Goal: Navigation & Orientation: Find specific page/section

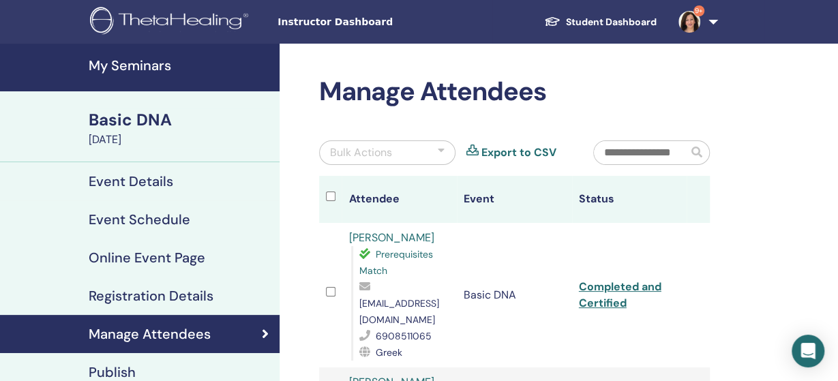
click at [147, 72] on h4 "My Seminars" at bounding box center [180, 65] width 183 height 16
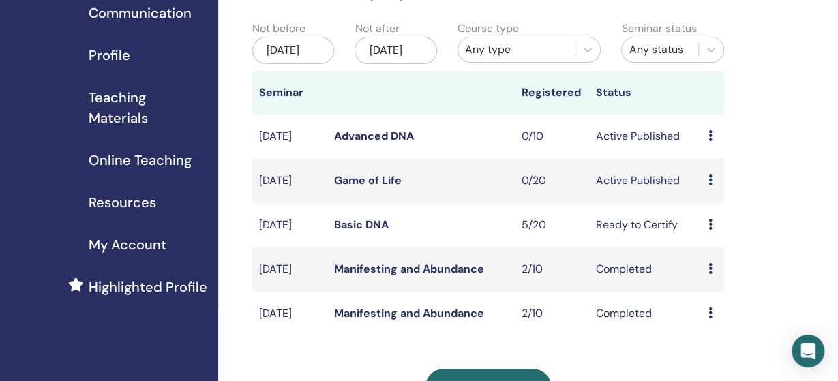
scroll to position [142, 0]
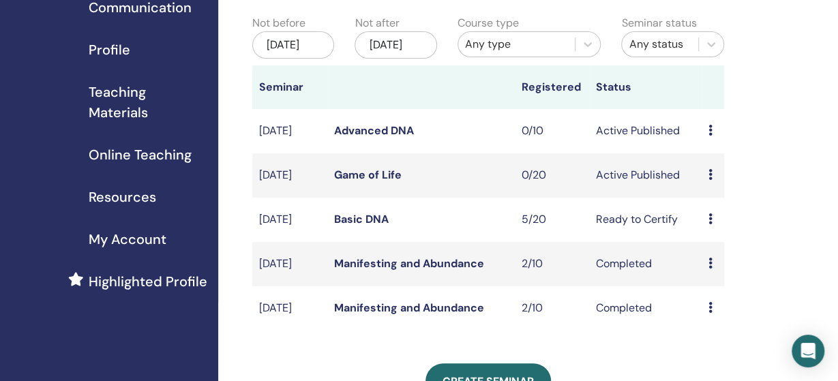
click at [708, 224] on icon at bounding box center [710, 218] width 4 height 11
click at [360, 226] on link "Basic DNA" at bounding box center [361, 219] width 55 height 14
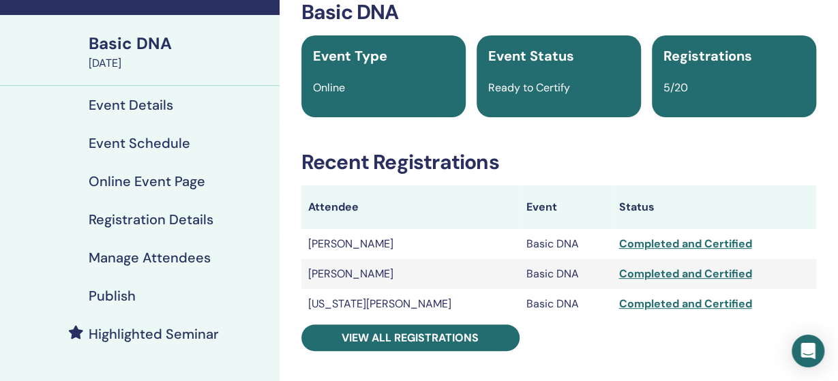
scroll to position [142, 0]
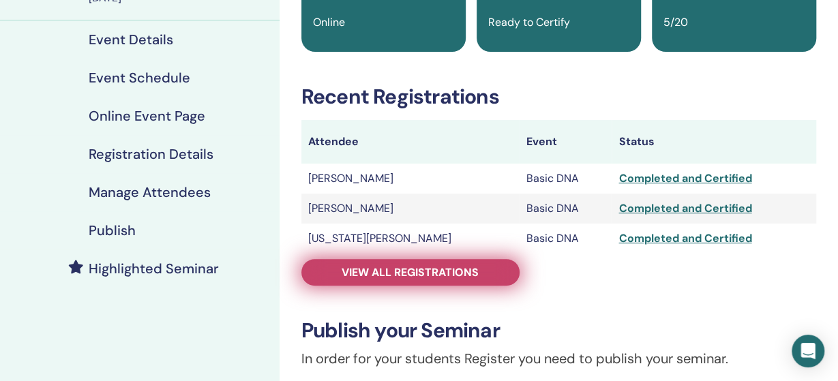
click at [420, 279] on link "View all registrations" at bounding box center [410, 272] width 218 height 27
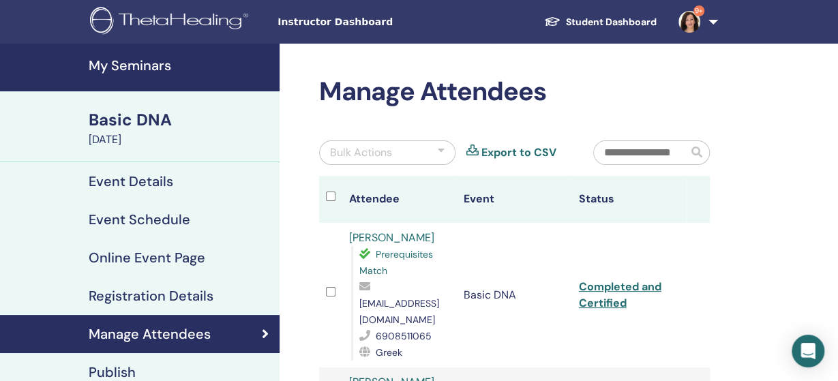
click at [150, 132] on div "[DATE]" at bounding box center [180, 140] width 183 height 16
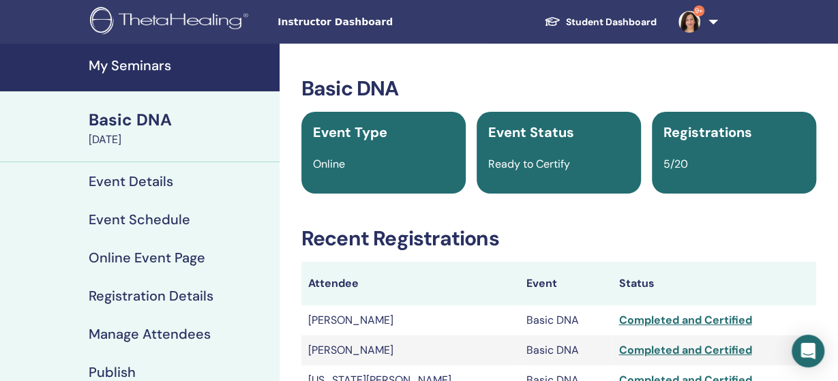
click at [153, 74] on h4 "My Seminars" at bounding box center [180, 65] width 183 height 16
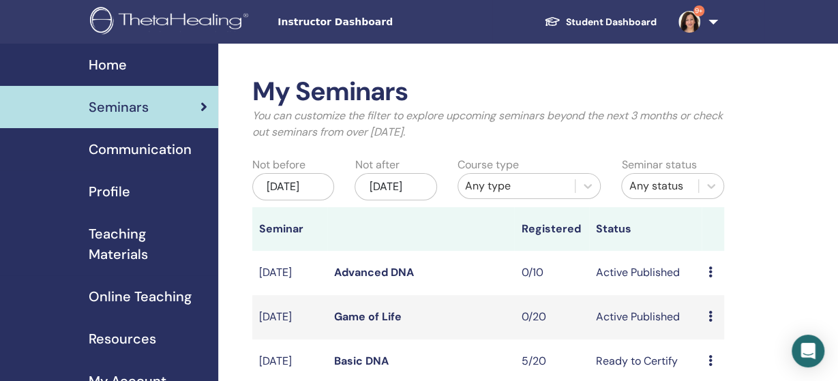
click at [688, 27] on img at bounding box center [689, 22] width 22 height 22
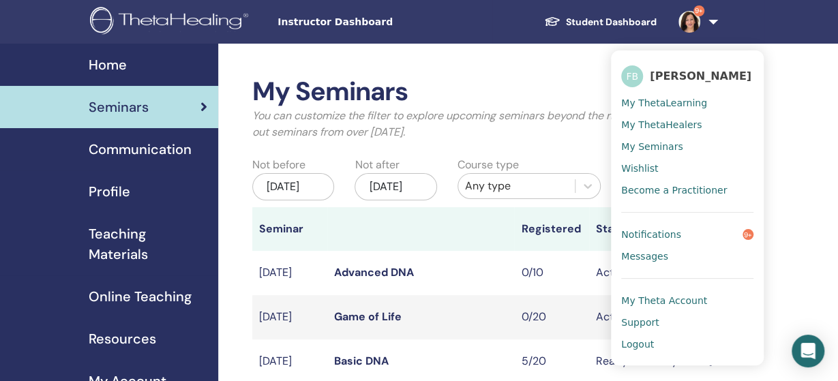
click at [659, 228] on span "Notifications" at bounding box center [651, 234] width 60 height 12
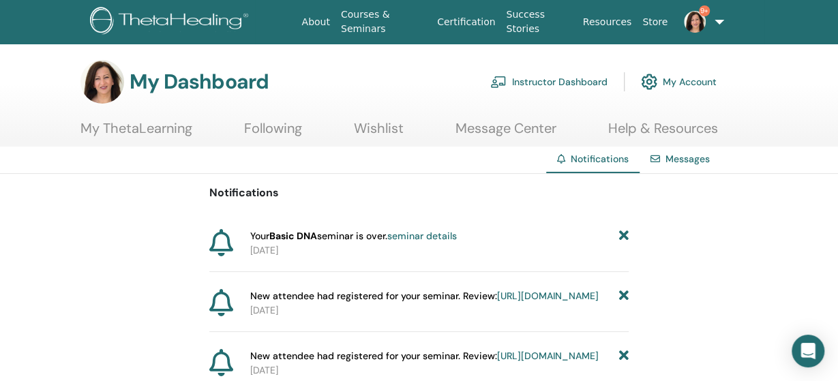
click at [434, 235] on link "seminar details" at bounding box center [421, 236] width 70 height 12
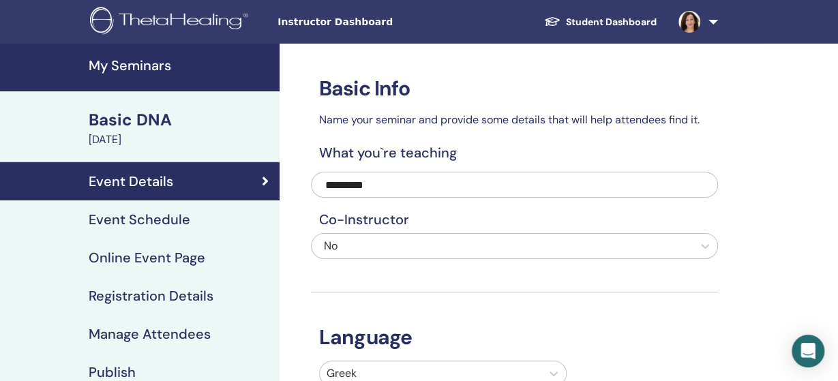
click at [153, 70] on h4 "My Seminars" at bounding box center [180, 65] width 183 height 16
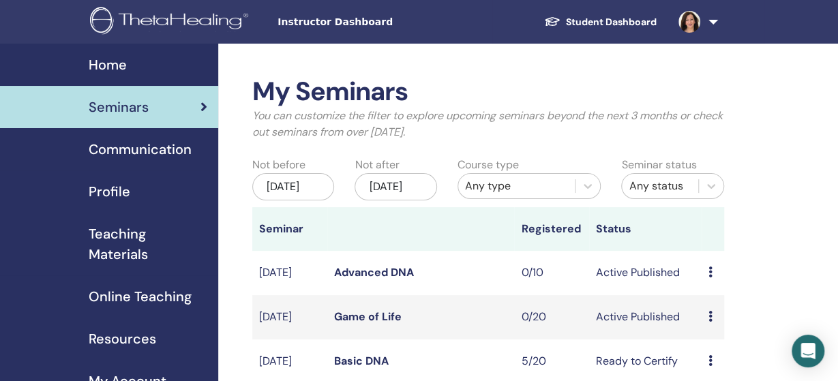
click at [104, 68] on span "Home" at bounding box center [108, 65] width 38 height 20
